Goal: Task Accomplishment & Management: Manage account settings

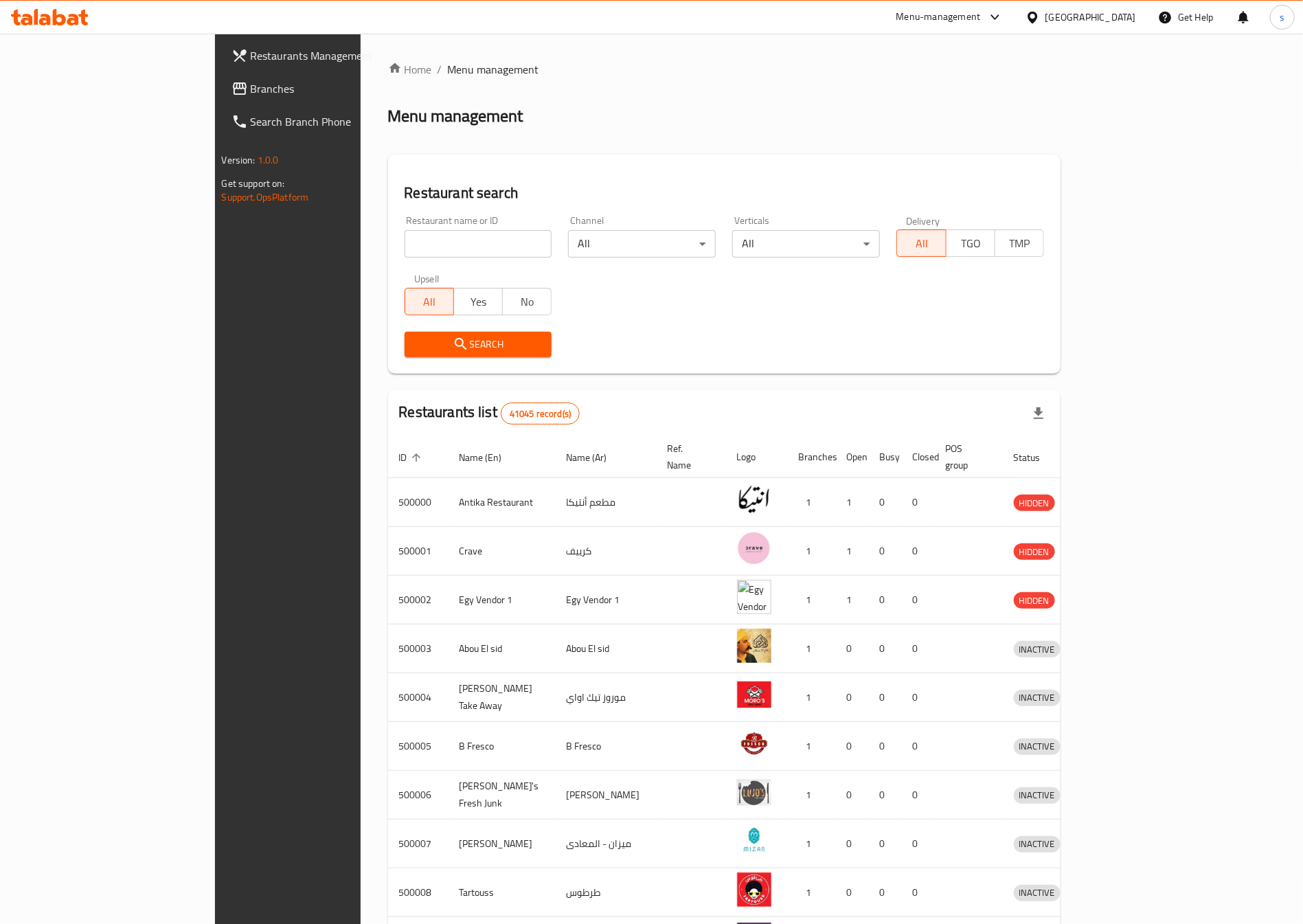
click at [251, 80] on span "Branches" at bounding box center [336, 89] width 171 height 17
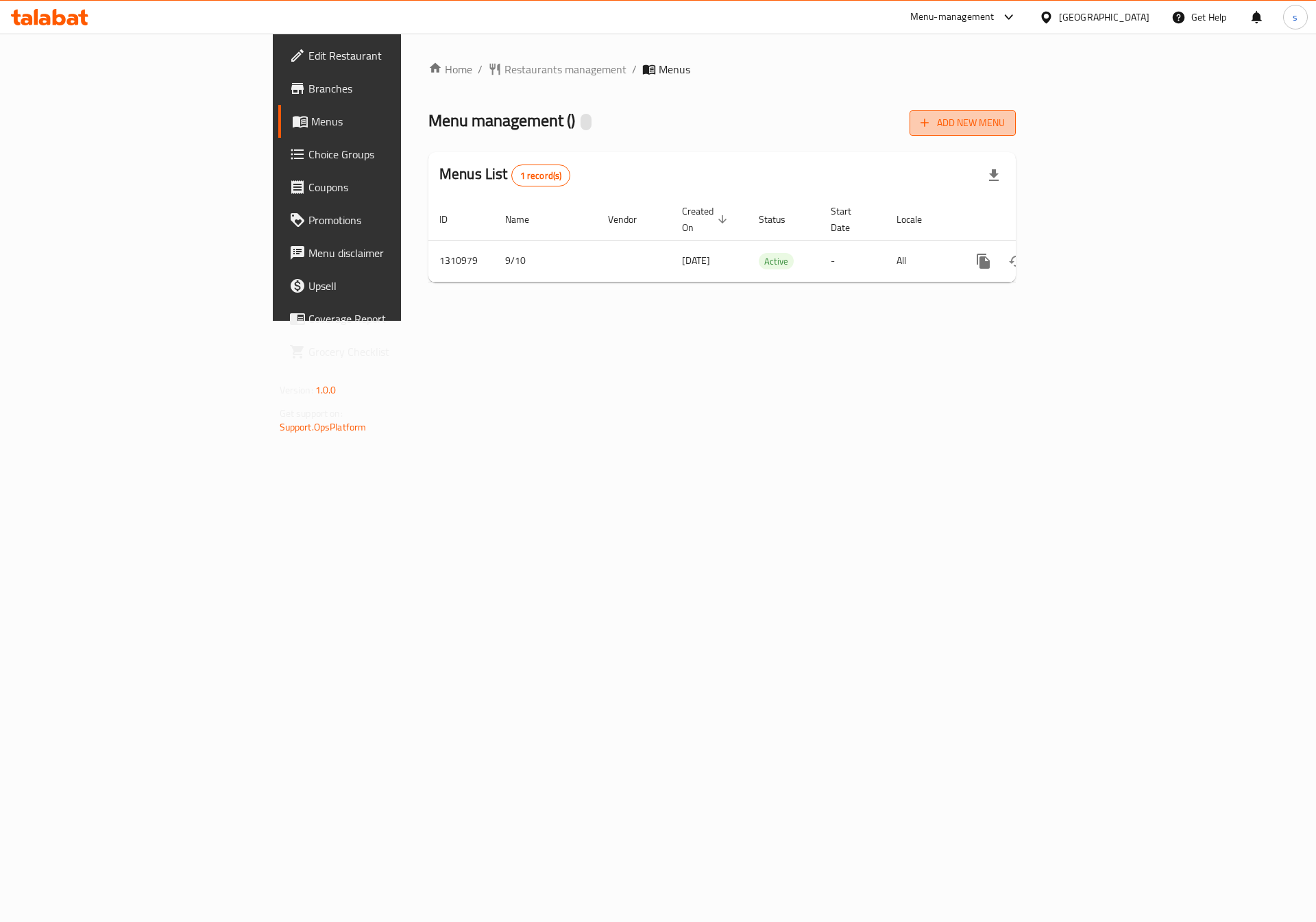
click at [1005, 131] on span "Add New Menu" at bounding box center [962, 123] width 84 height 17
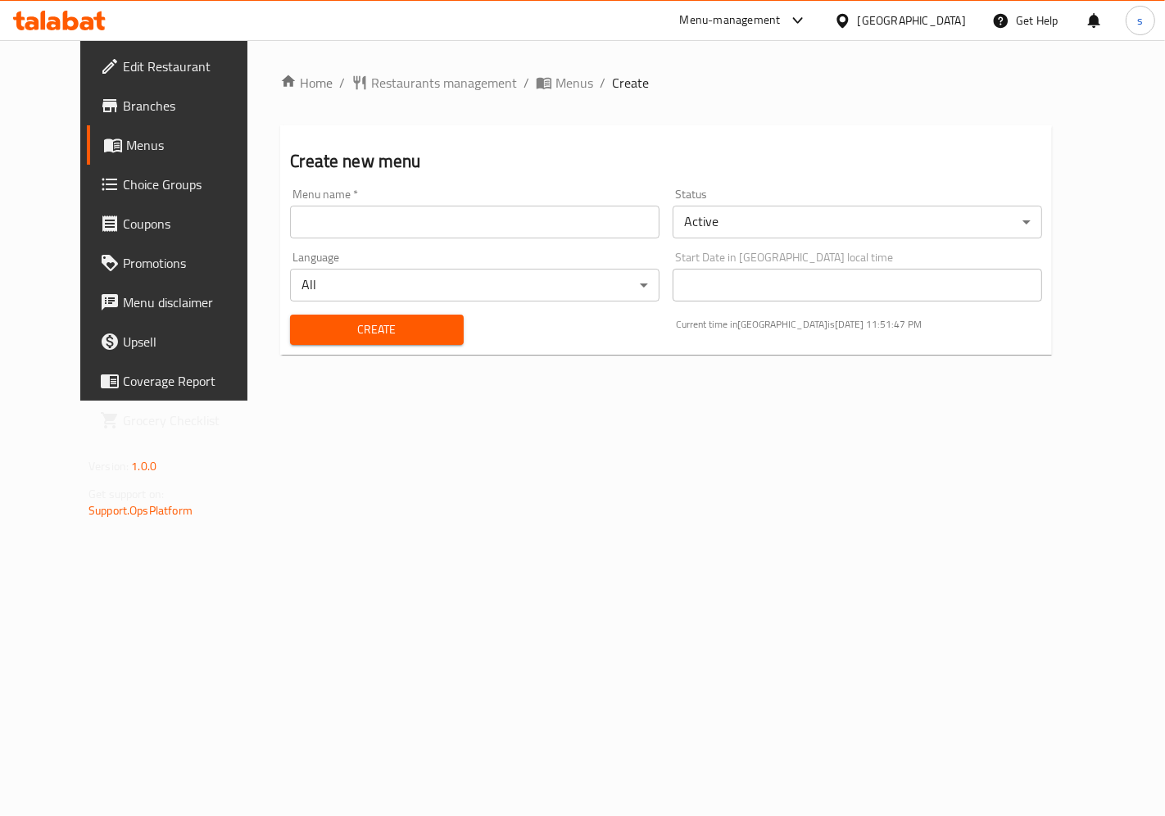
click at [364, 233] on input "text" at bounding box center [475, 222] width 370 height 33
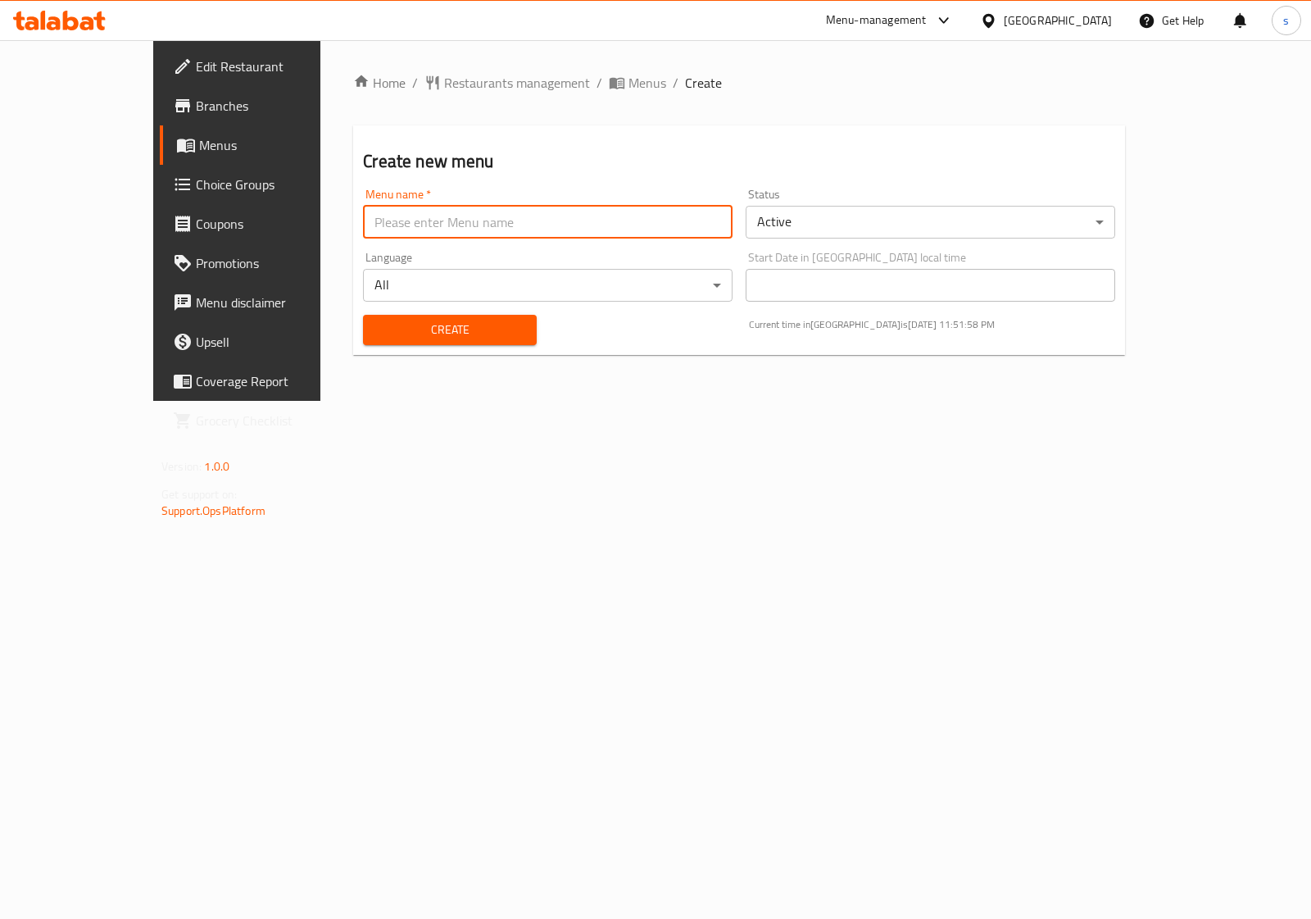
click at [363, 223] on input "text" at bounding box center [548, 222] width 370 height 33
type input "[DATE]"
click at [378, 334] on span "Create" at bounding box center [449, 330] width 147 height 20
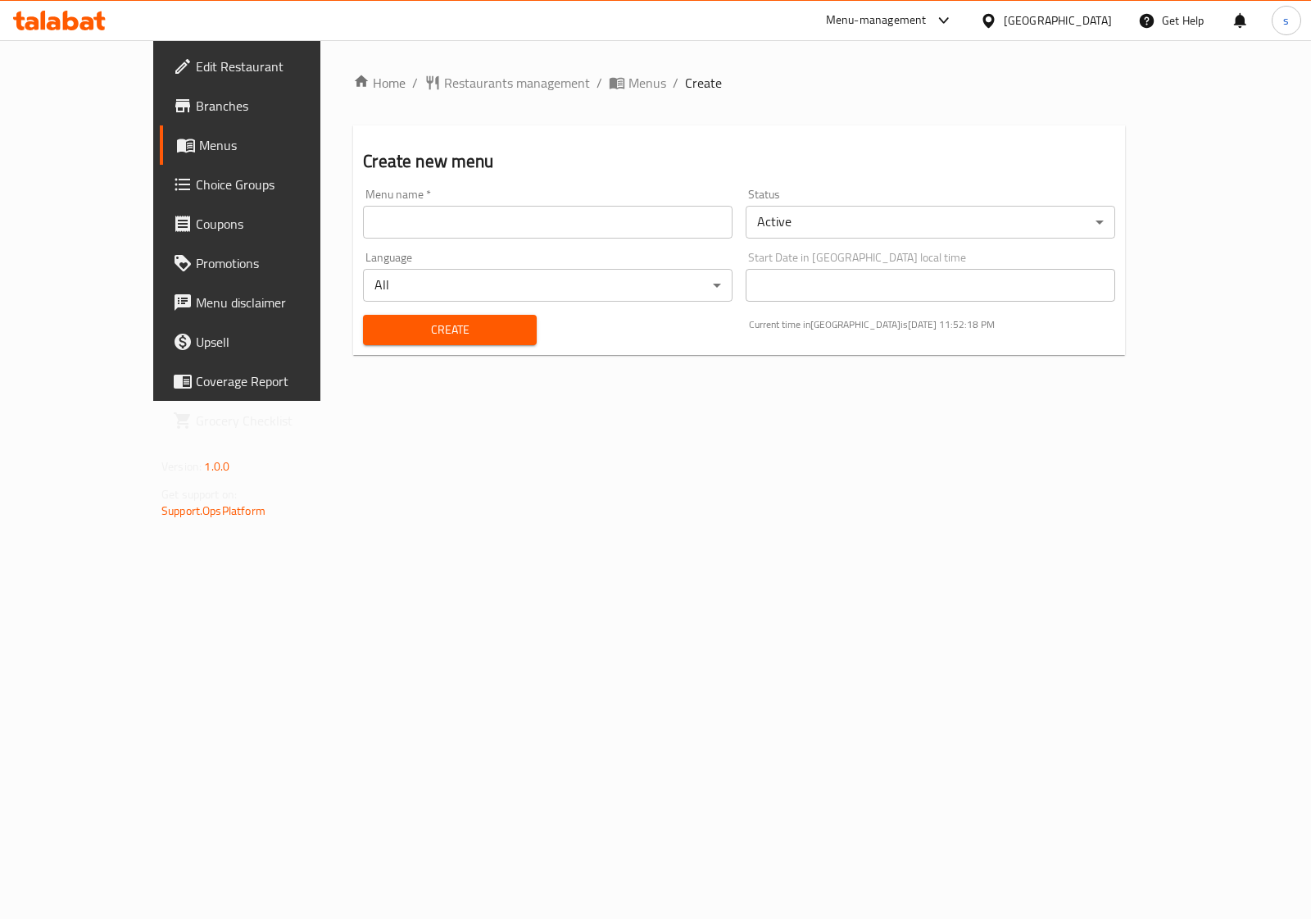
click at [199, 142] on span "Menus" at bounding box center [279, 145] width 160 height 20
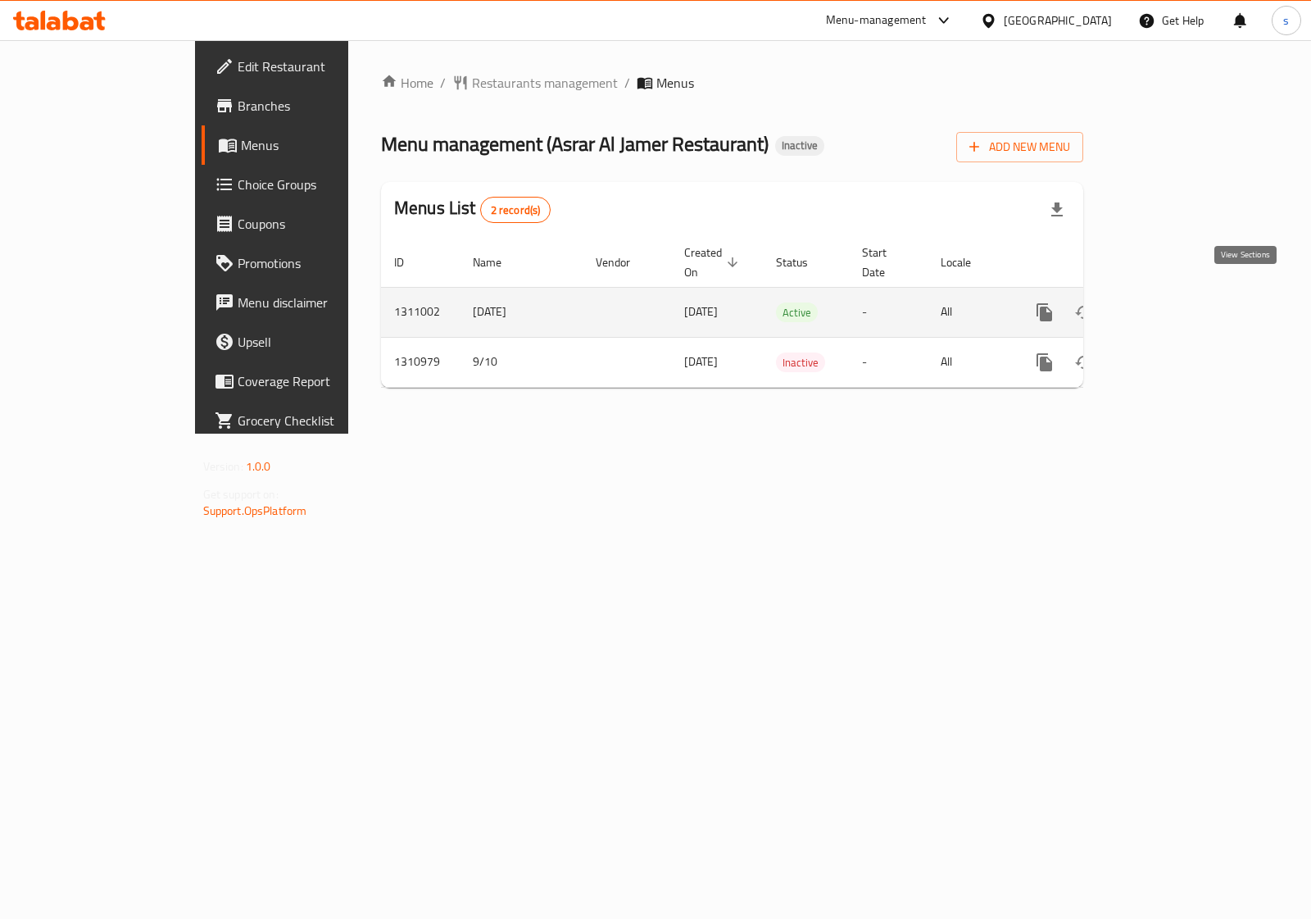
click at [1173, 302] on icon "enhanced table" at bounding box center [1163, 312] width 20 height 20
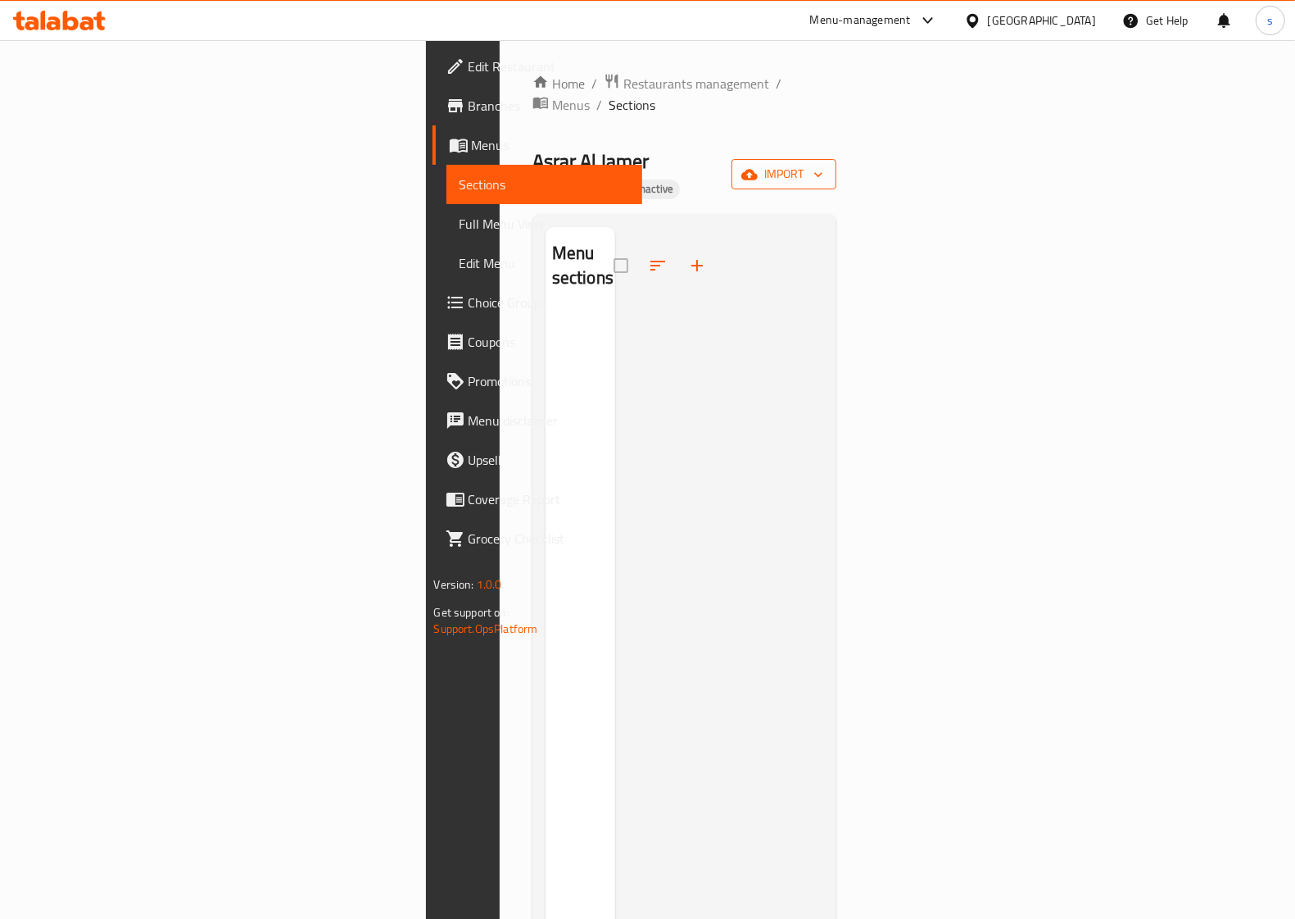
click at [827, 166] on icon "button" at bounding box center [818, 174] width 16 height 16
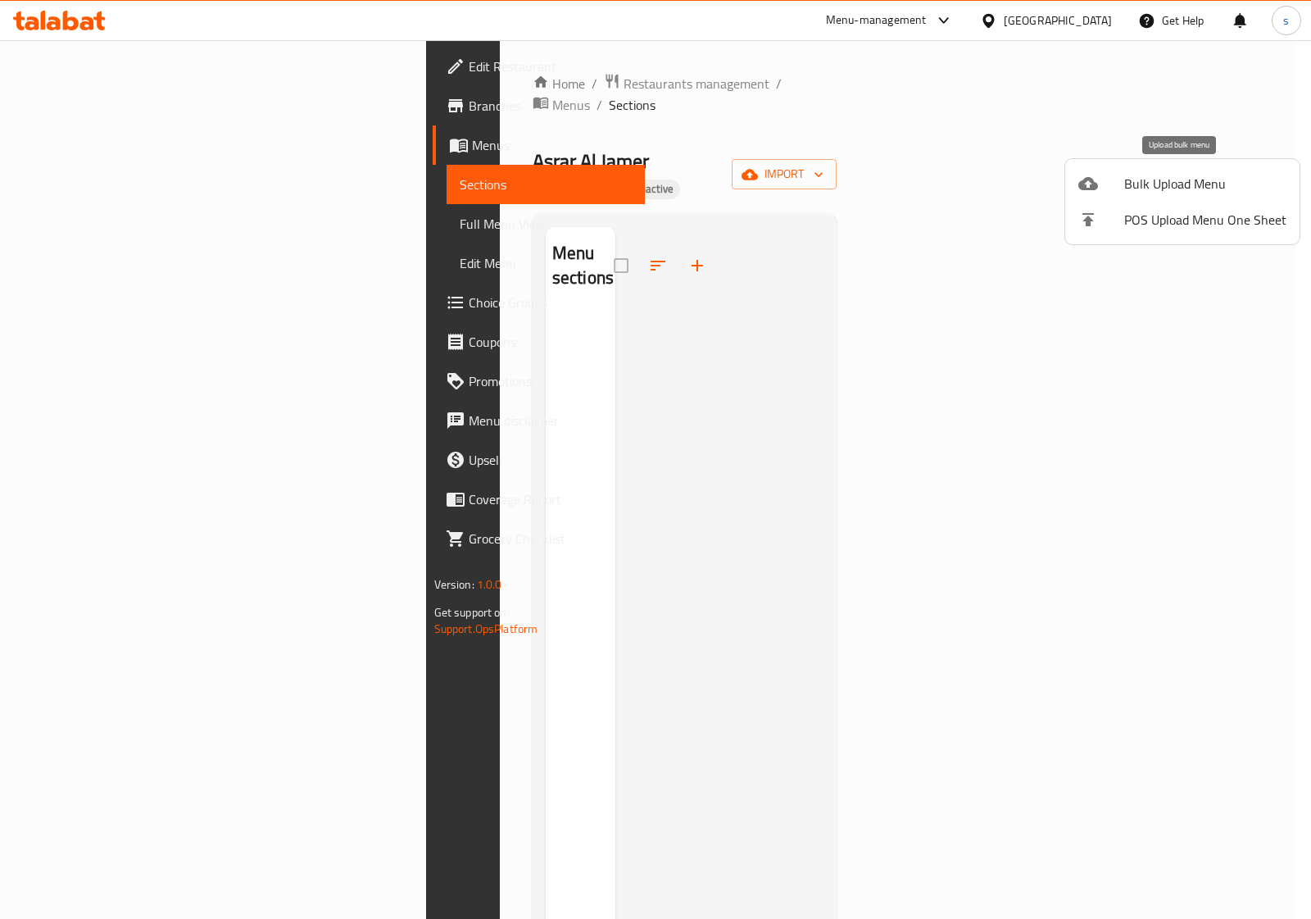
click at [1158, 180] on span "Bulk Upload Menu" at bounding box center [1205, 184] width 162 height 20
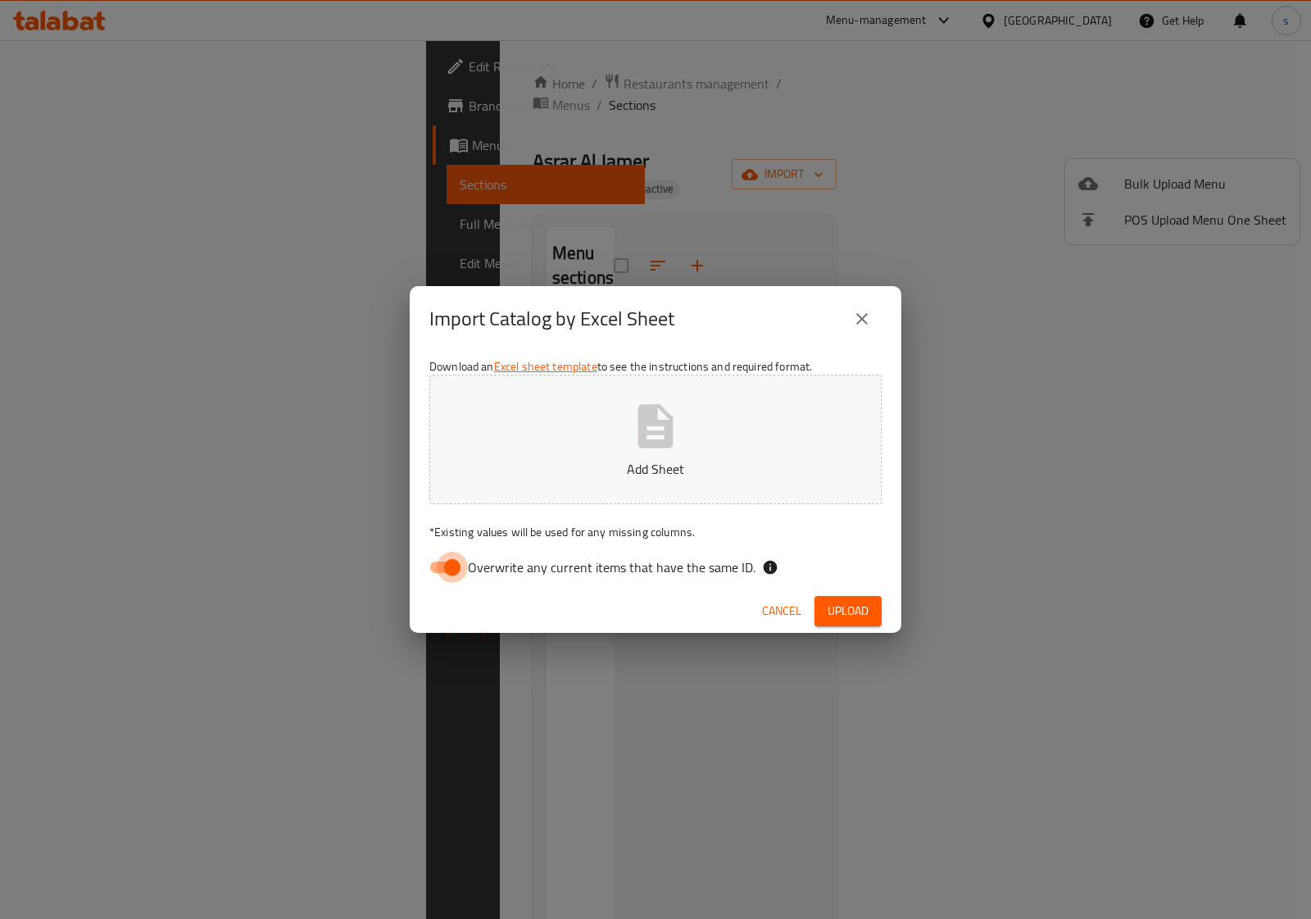
click at [437, 561] on input "Overwrite any current items that have the same ID." at bounding box center [452, 566] width 93 height 31
checkbox input "false"
click at [551, 451] on button "Add Sheet" at bounding box center [655, 438] width 452 height 129
click at [846, 603] on span "Upload" at bounding box center [848, 611] width 41 height 20
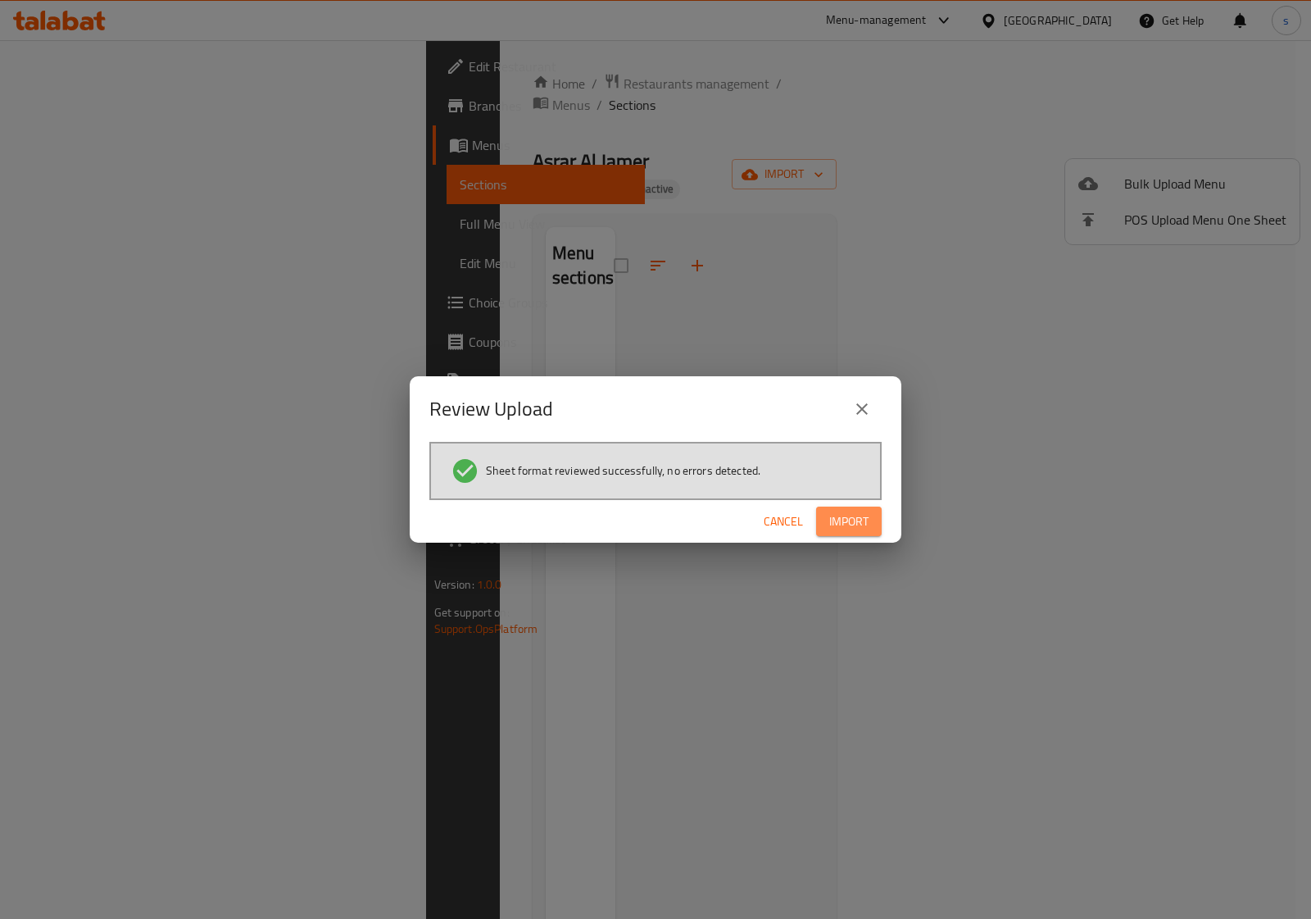
click at [840, 523] on span "Import" at bounding box center [848, 521] width 39 height 20
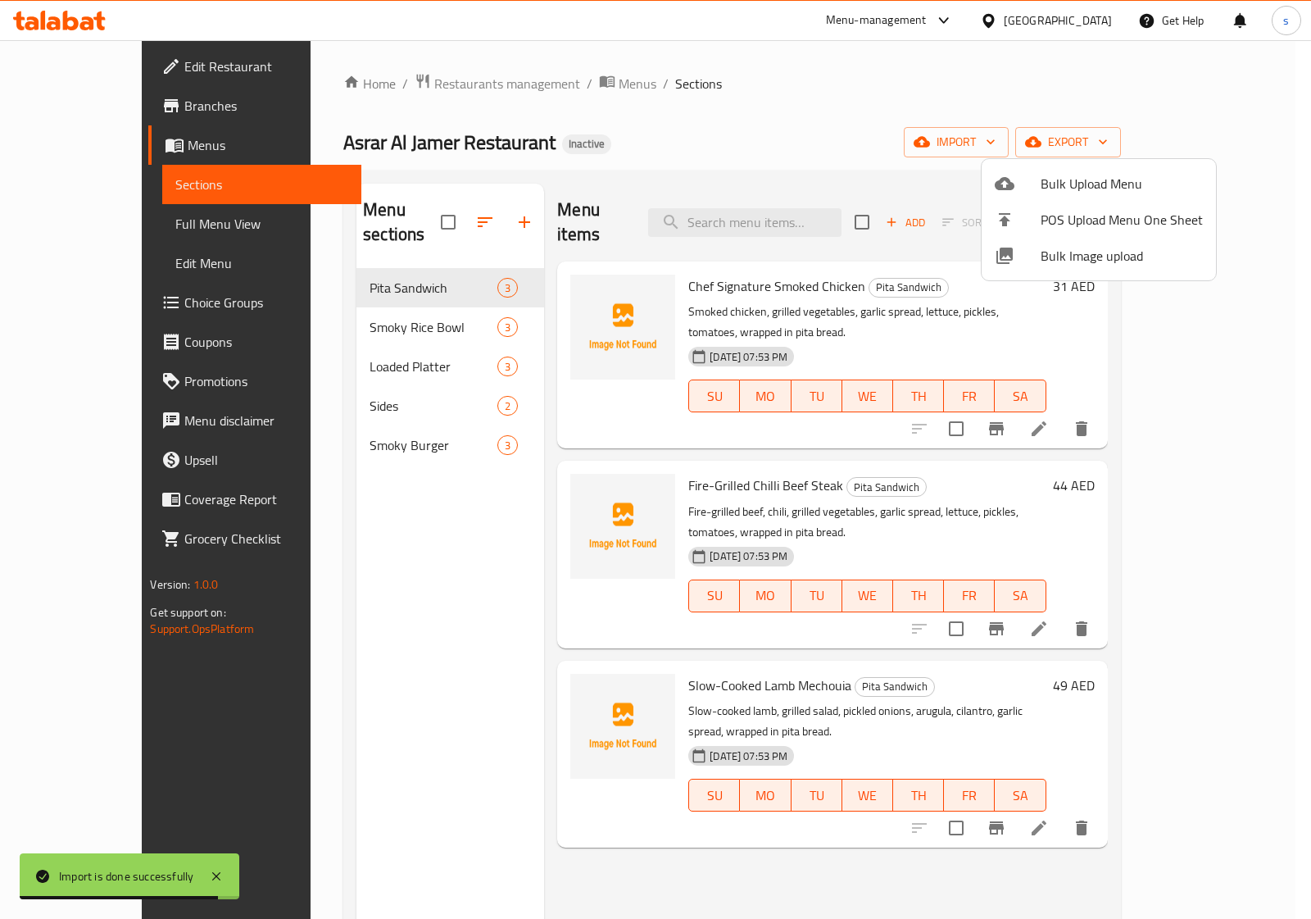
click at [916, 101] on div at bounding box center [655, 459] width 1311 height 919
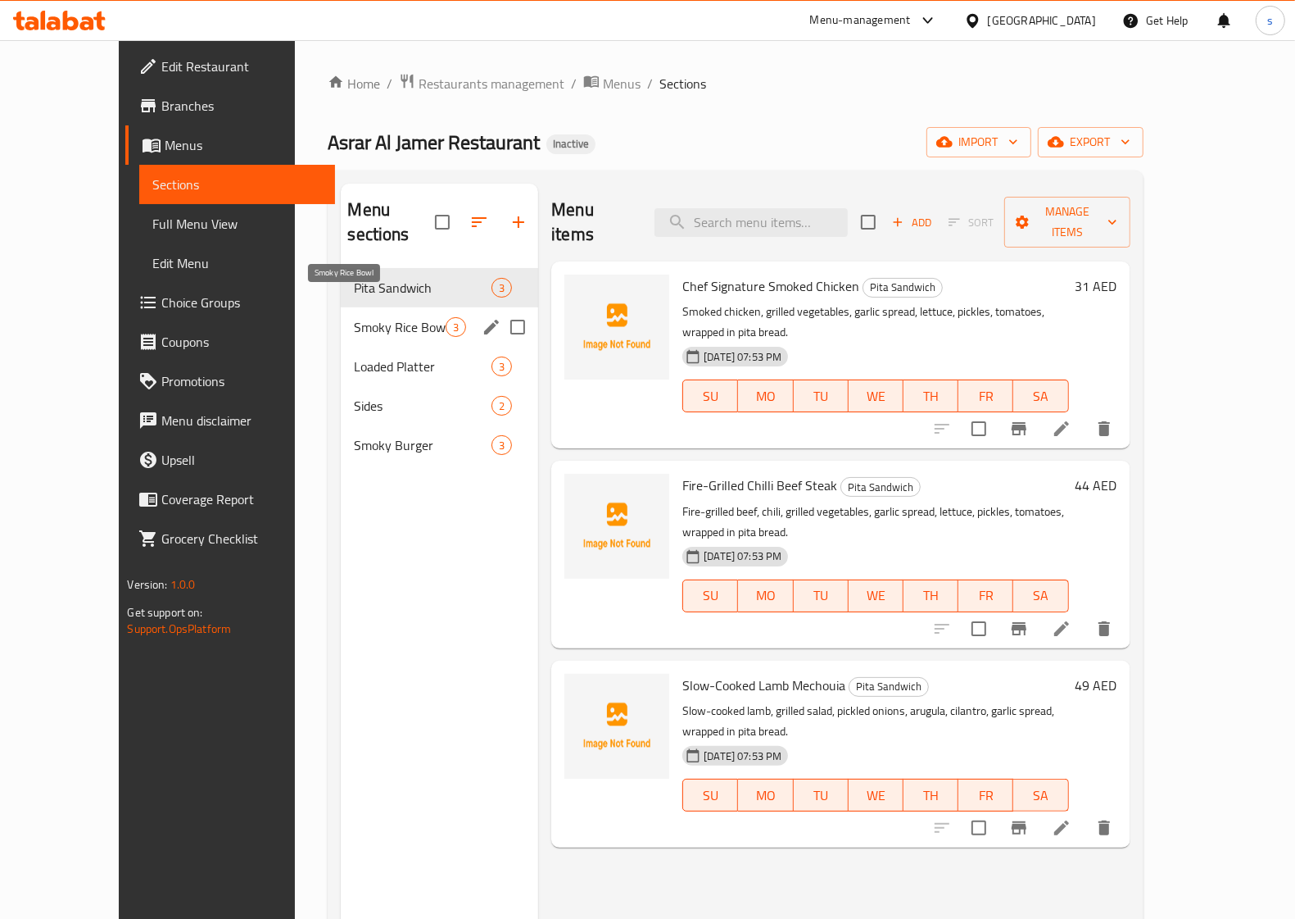
click at [354, 317] on span "Smoky Rice Bowl" at bounding box center [400, 327] width 92 height 20
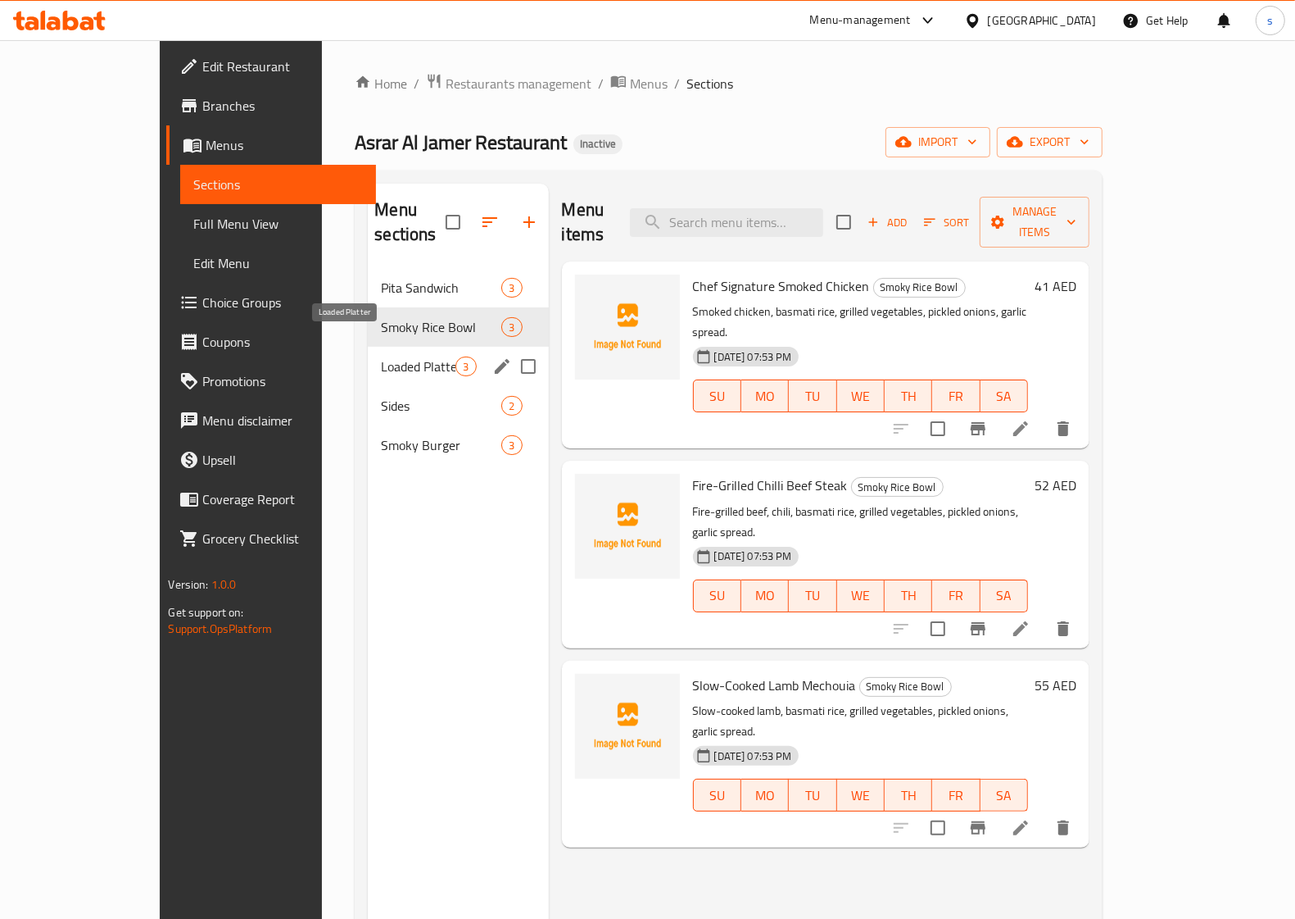
click at [381, 356] on span "Loaded Platter" at bounding box center [418, 366] width 75 height 20
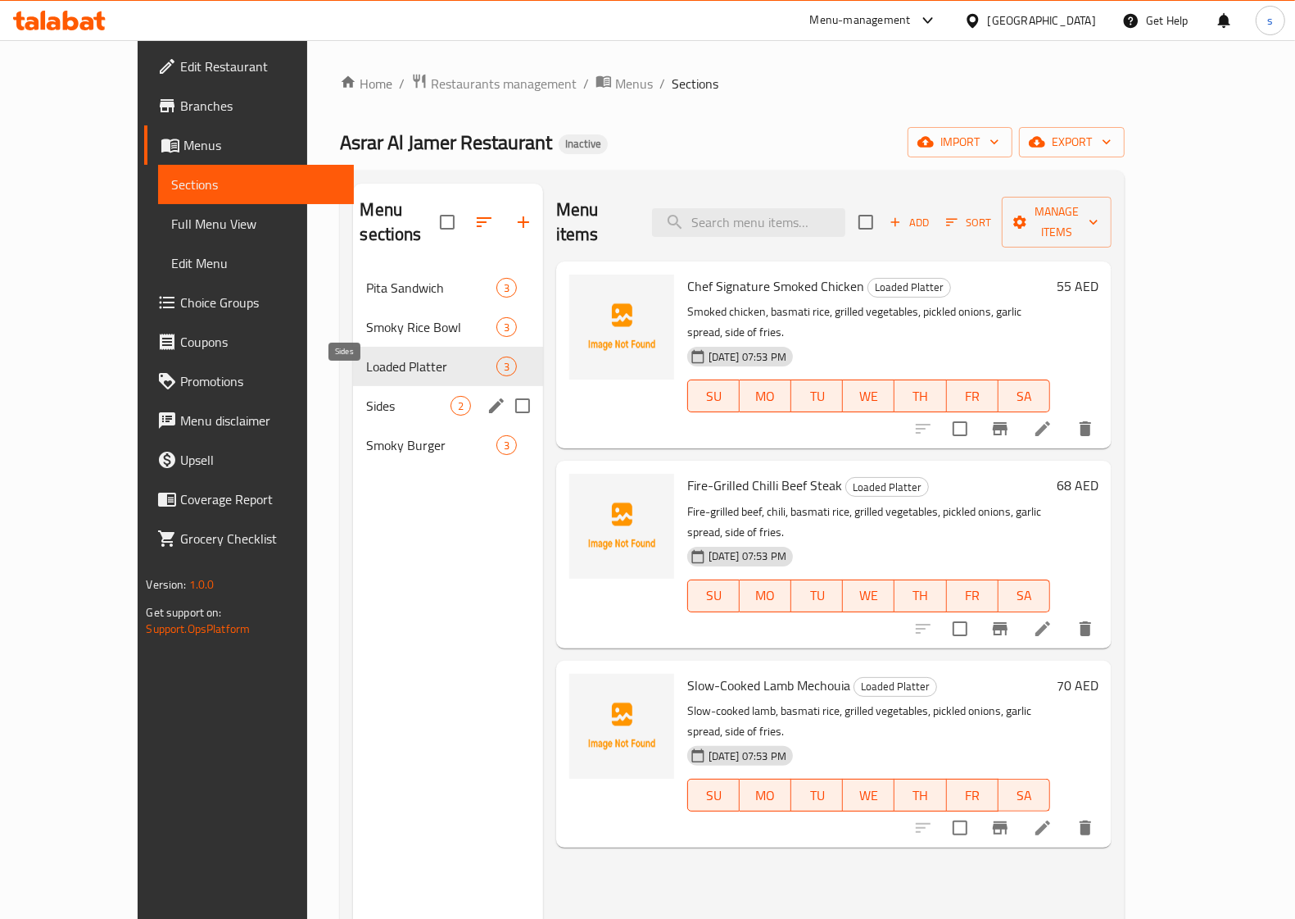
click at [366, 396] on span "Sides" at bounding box center [408, 406] width 84 height 20
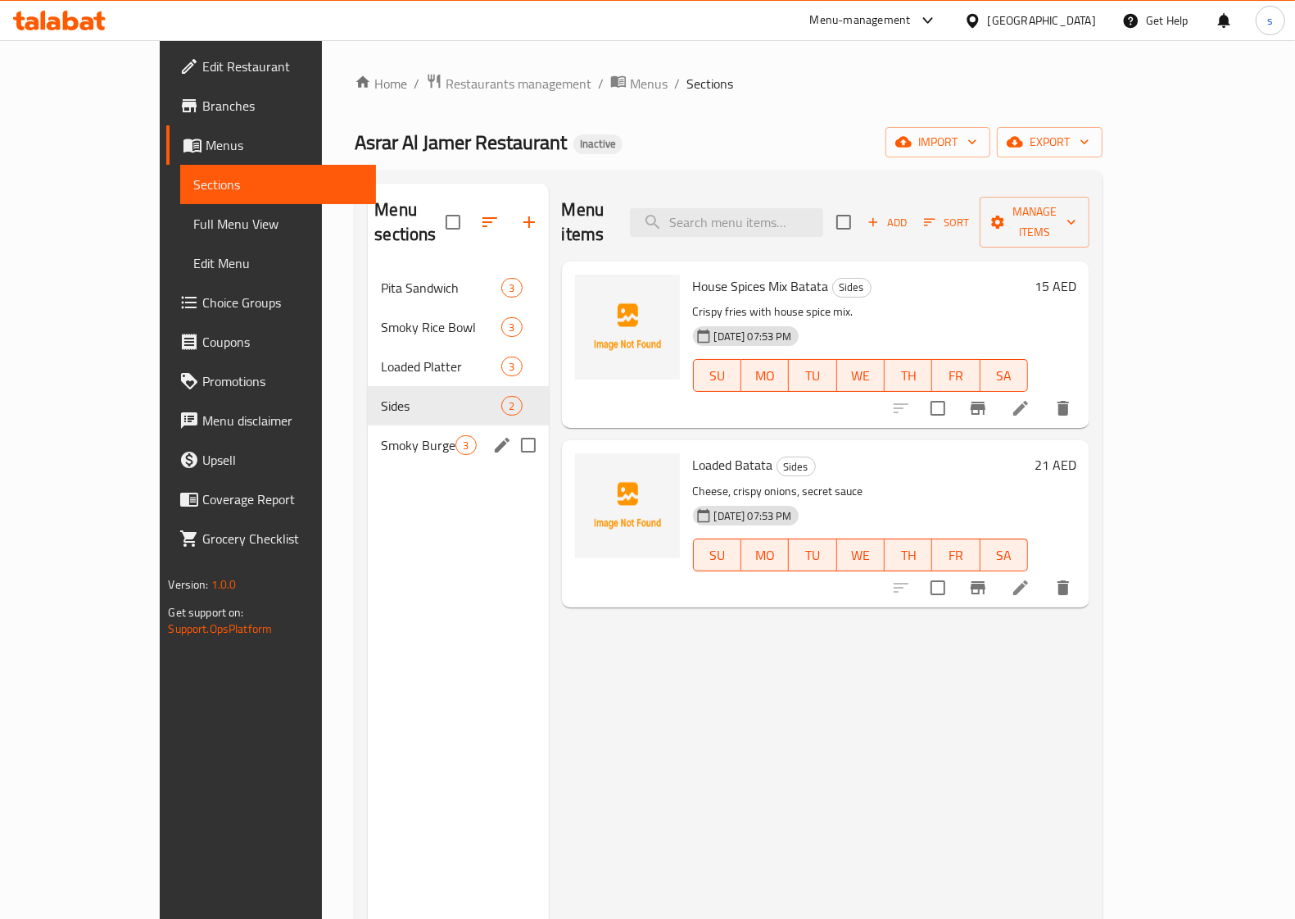
click at [368, 435] on div "Smoky Burger 3" at bounding box center [458, 444] width 180 height 39
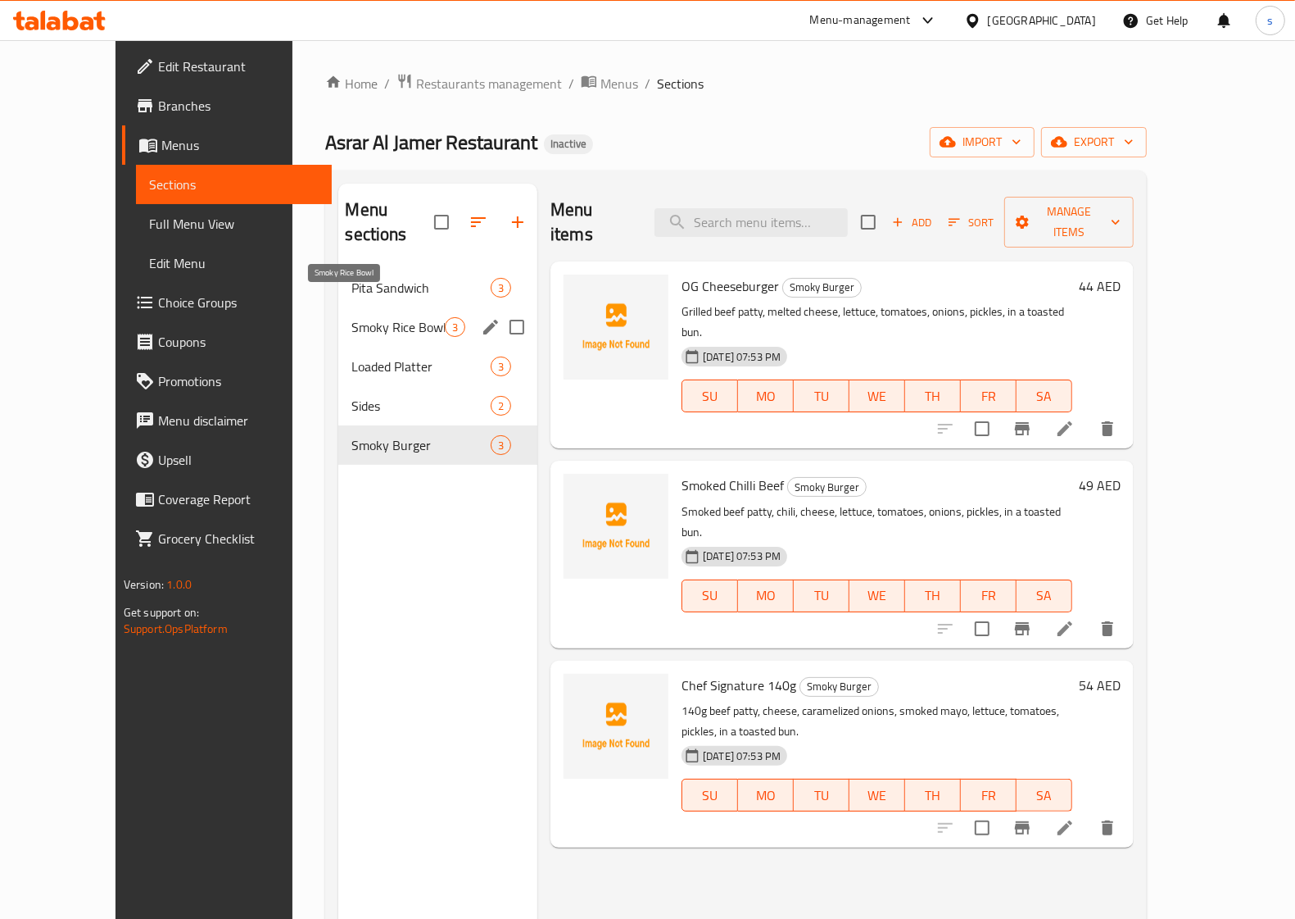
click at [352, 317] on span "Smoky Rice Bowl" at bounding box center [398, 327] width 93 height 20
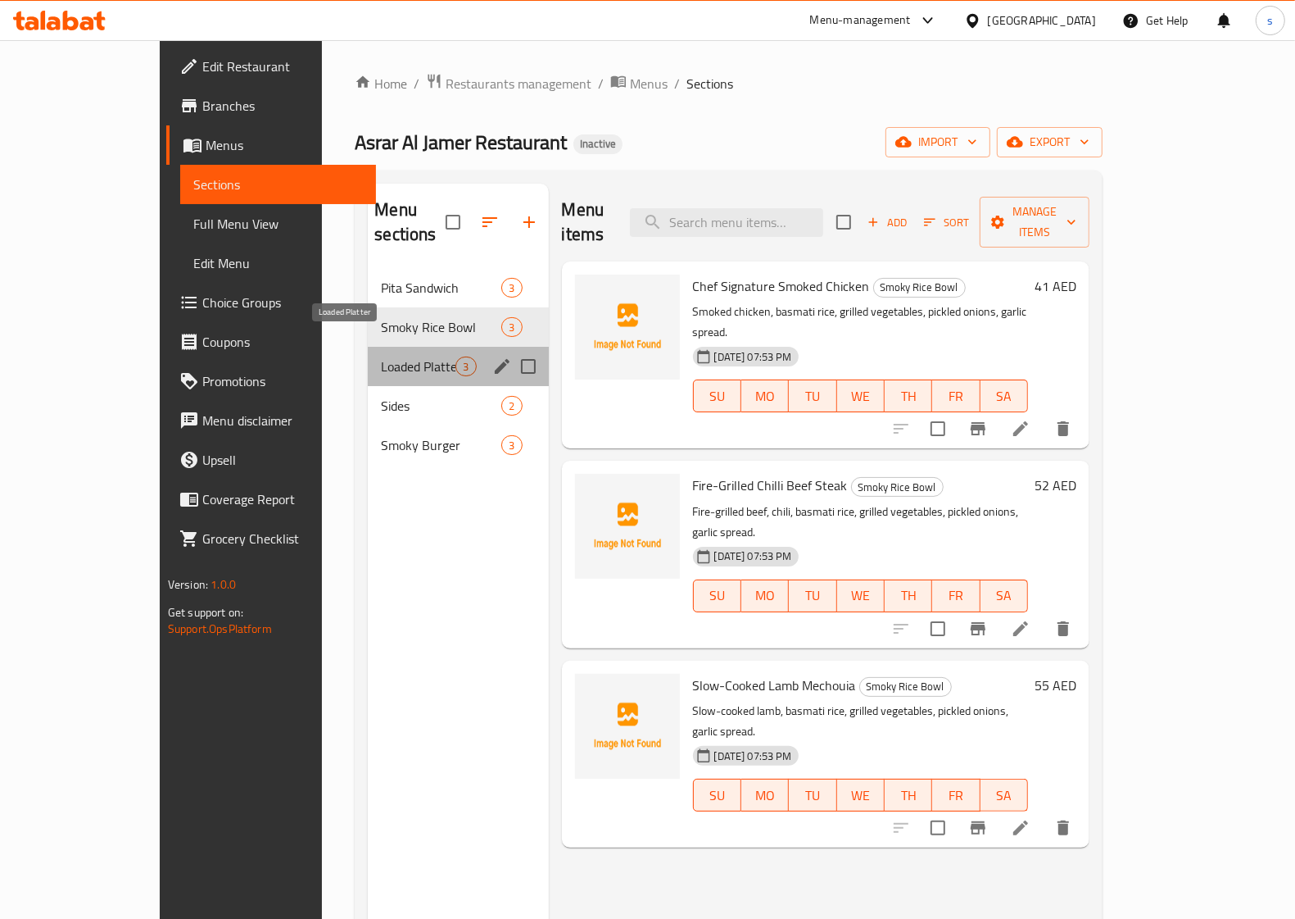
click at [381, 356] on span "Loaded Platter" at bounding box center [418, 366] width 75 height 20
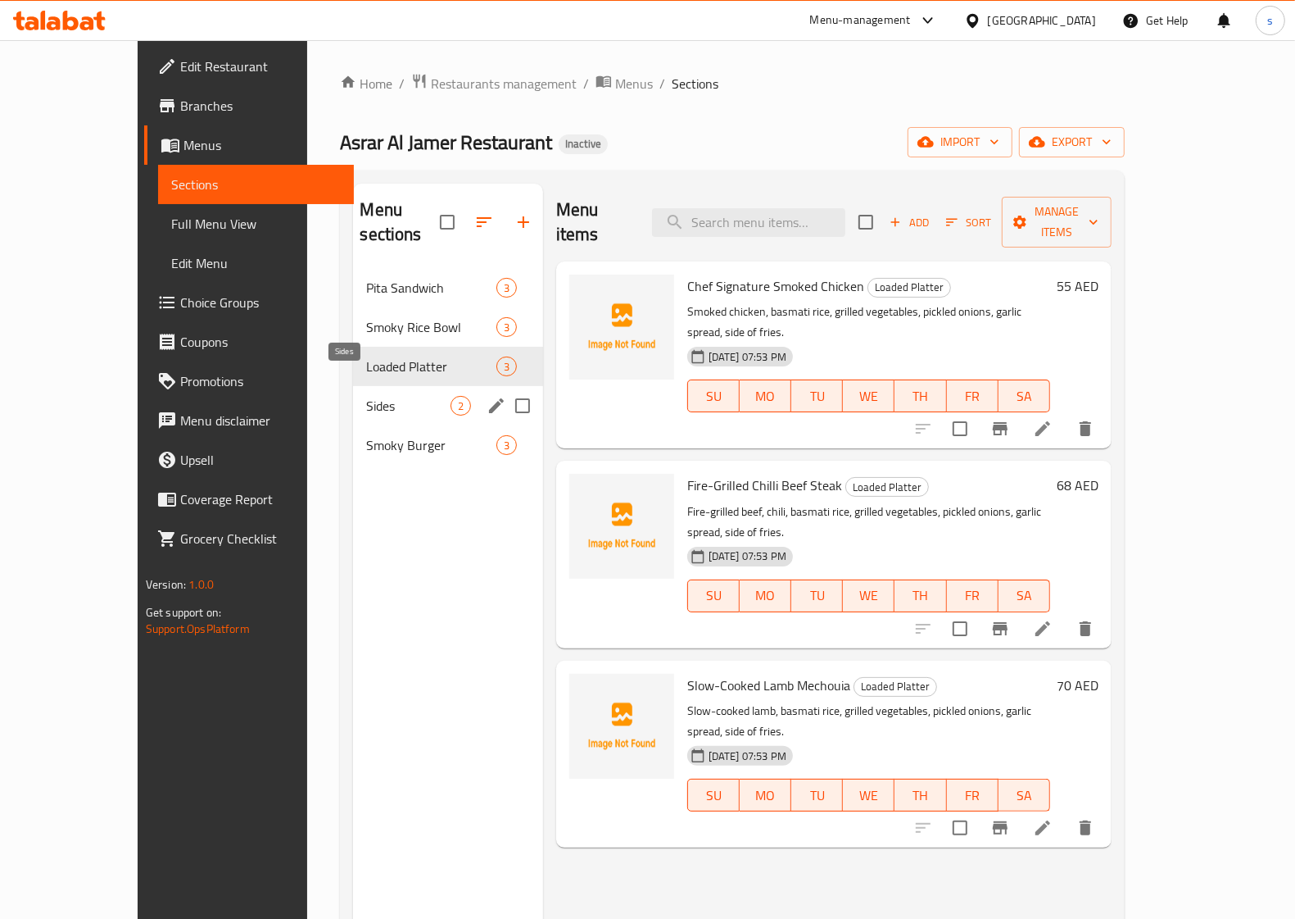
click at [353, 392] on div "Sides 2" at bounding box center [447, 405] width 189 height 39
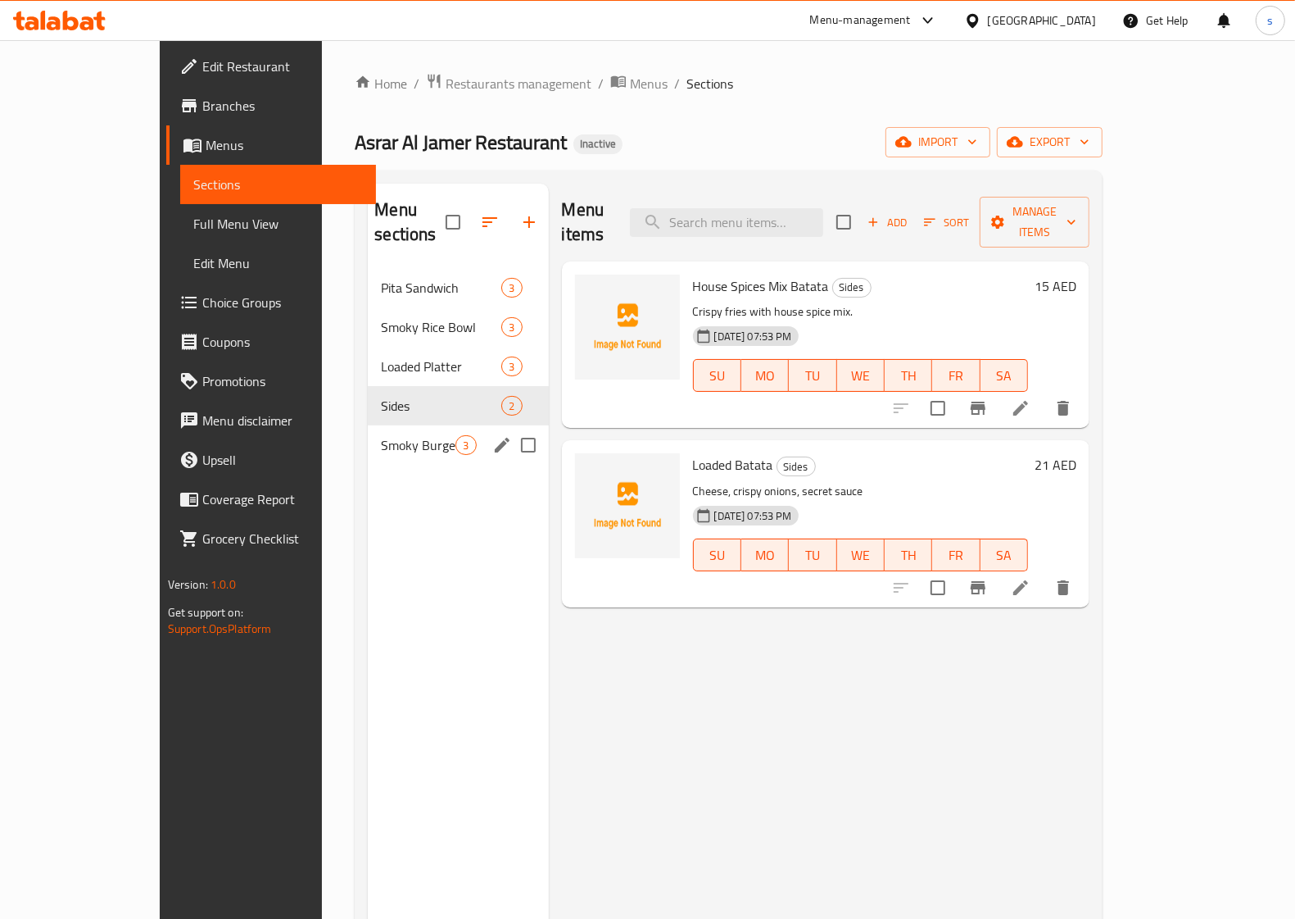
click at [381, 435] on span "Smoky Burger" at bounding box center [418, 445] width 75 height 20
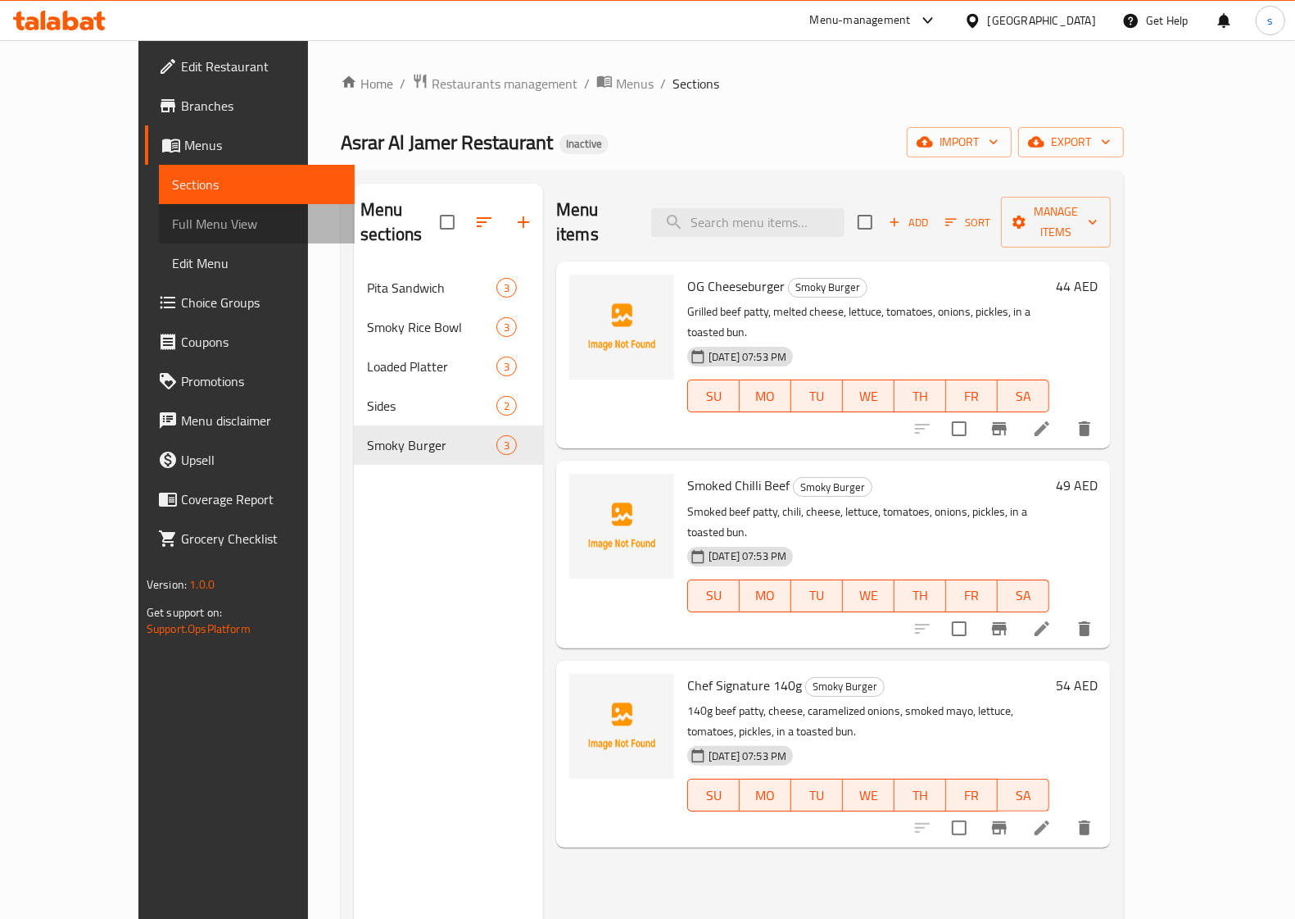
click at [172, 227] on span "Full Menu View" at bounding box center [257, 224] width 170 height 20
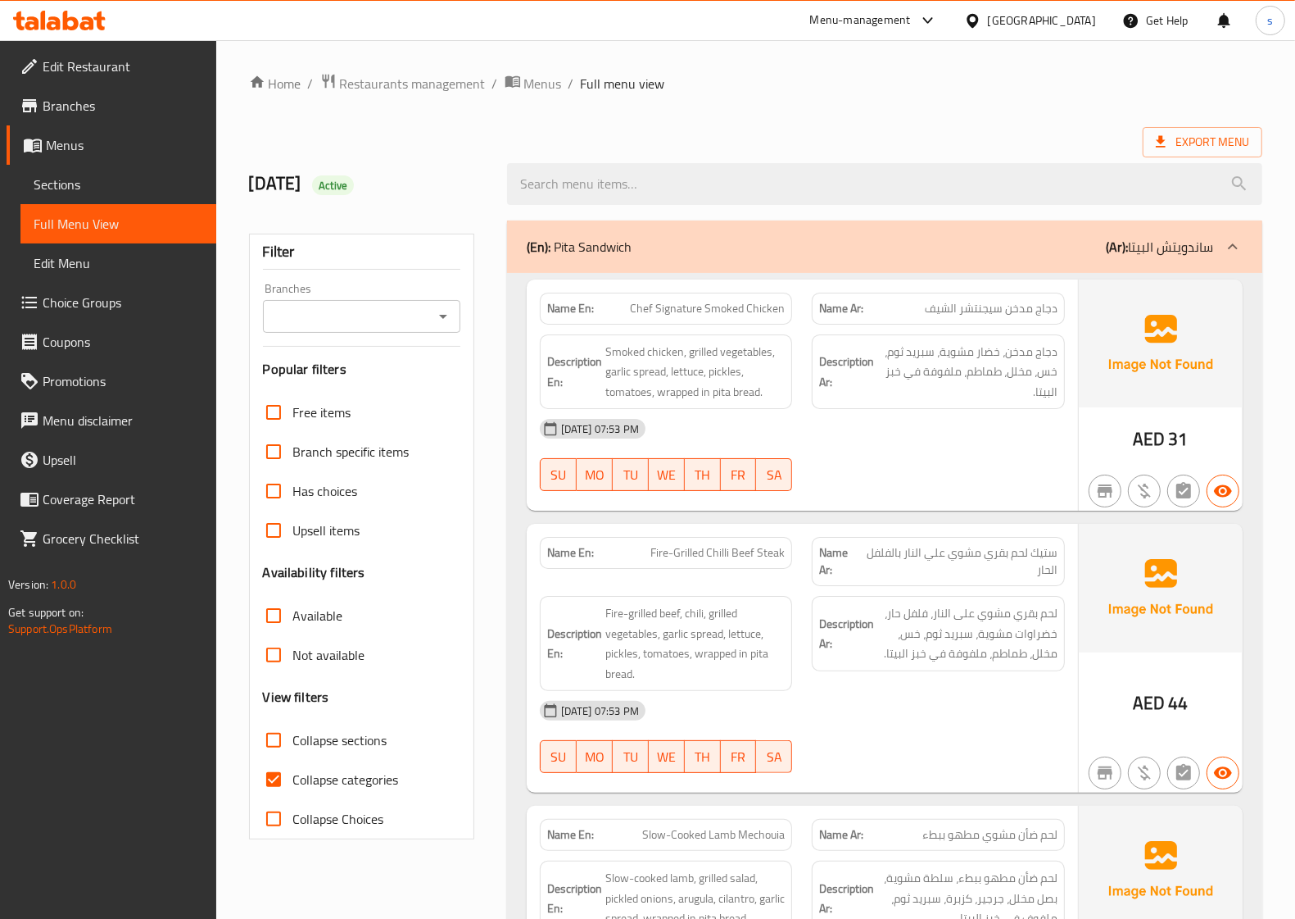
click at [266, 781] on input "Collapse categories" at bounding box center [273, 779] width 39 height 39
checkbox input "false"
